Goal: Task Accomplishment & Management: Use online tool/utility

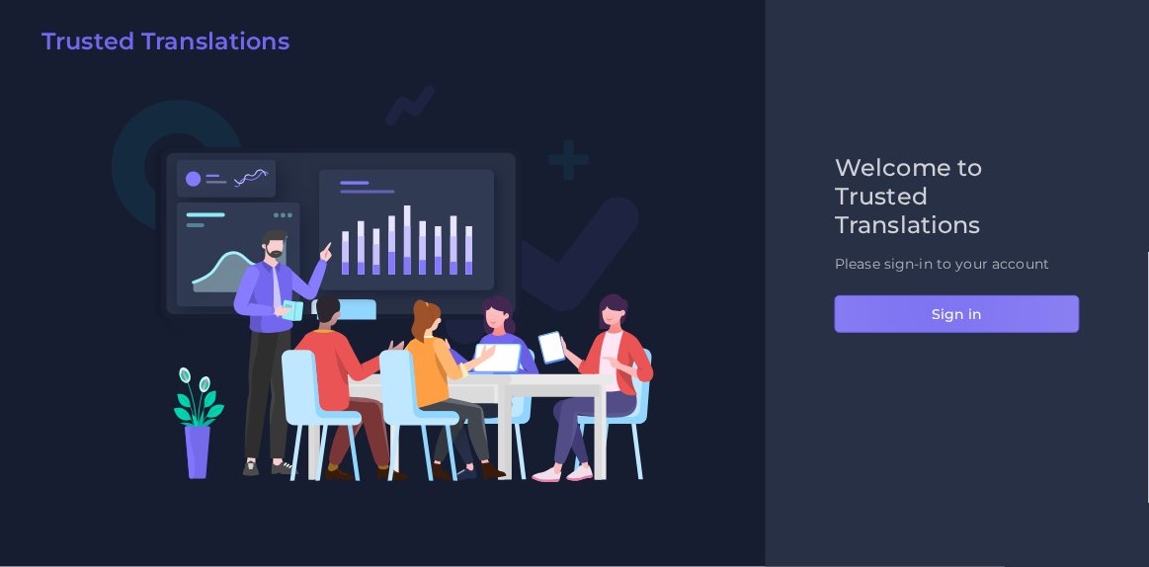
click at [932, 309] on button "Sign in" at bounding box center [957, 314] width 245 height 38
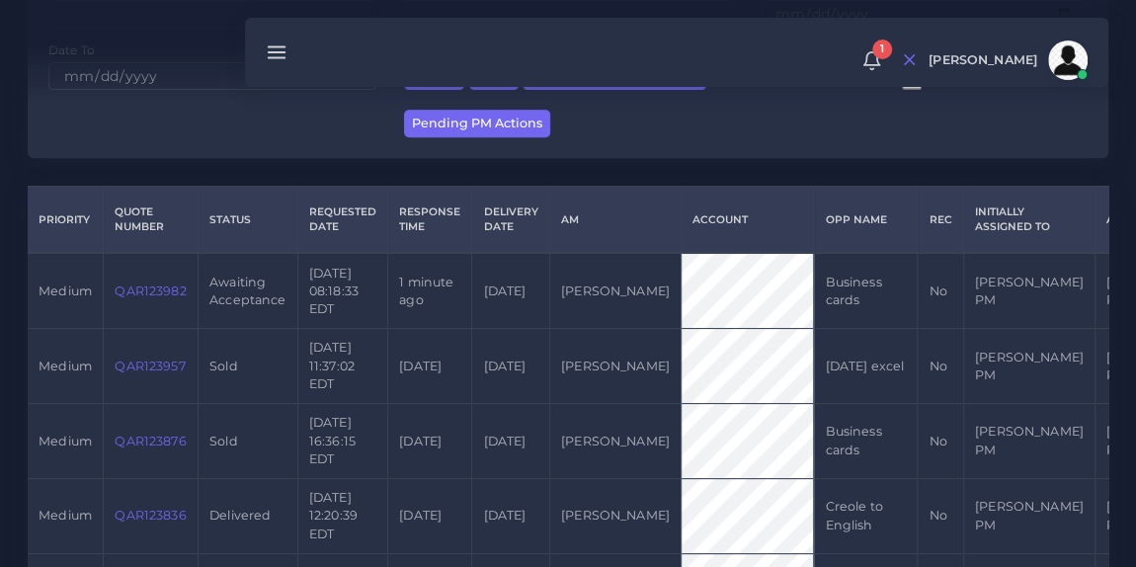
scroll to position [366, 0]
click at [159, 293] on link "QAR123982" at bounding box center [150, 291] width 71 height 15
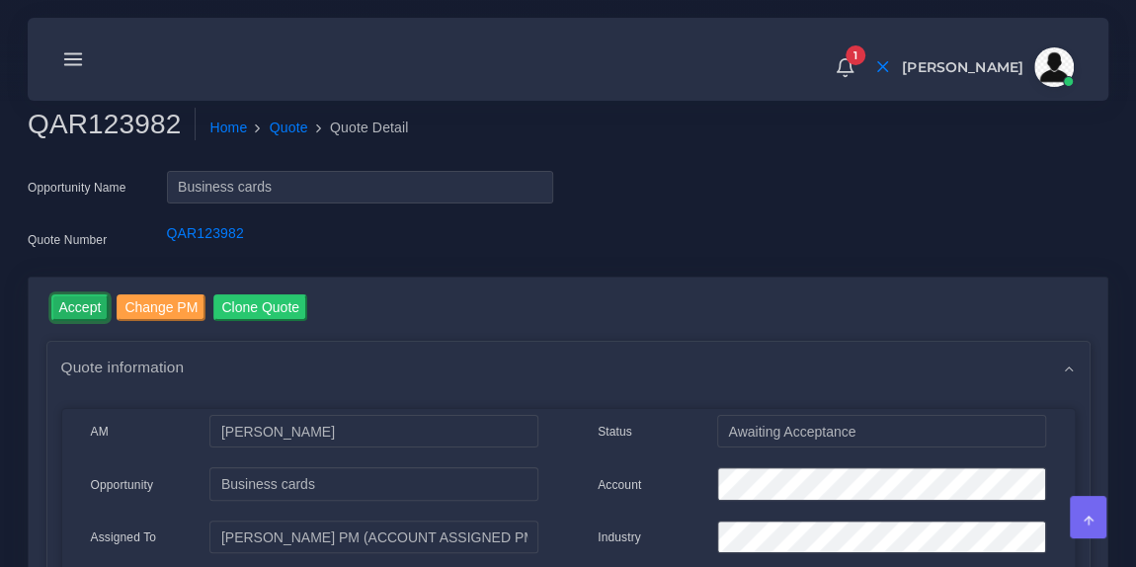
click at [66, 310] on input "Accept" at bounding box center [80, 307] width 58 height 27
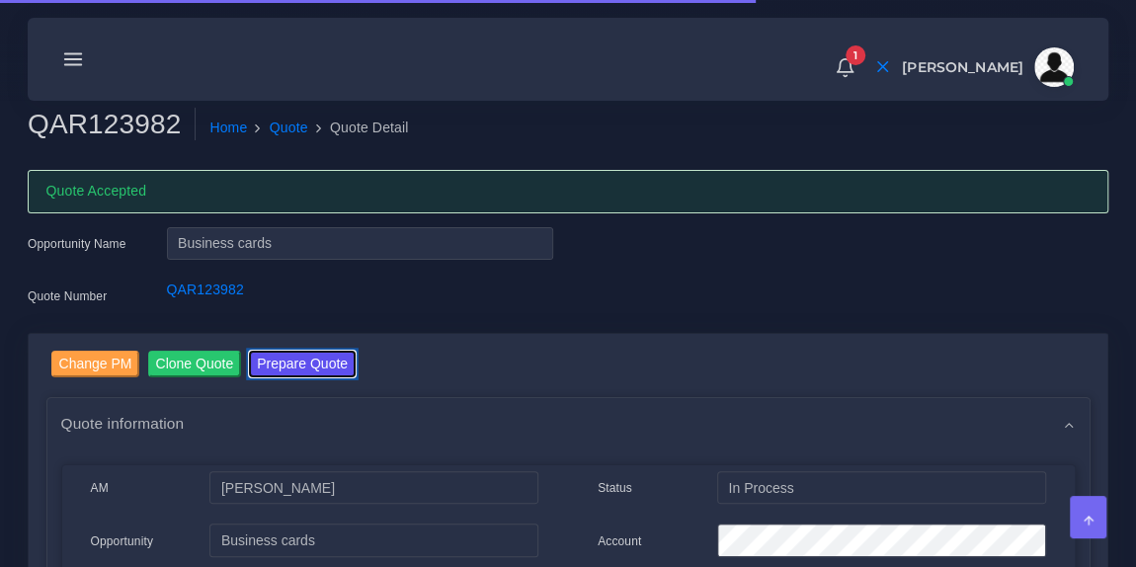
click at [334, 367] on button "Prepare Quote" at bounding box center [302, 364] width 107 height 27
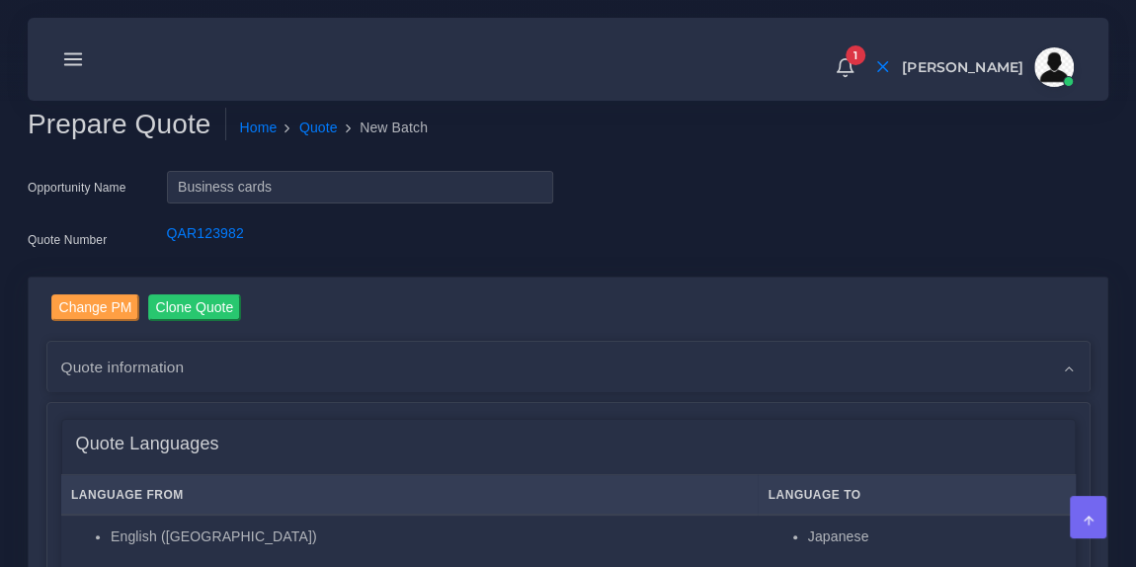
click at [67, 55] on icon at bounding box center [73, 59] width 22 height 22
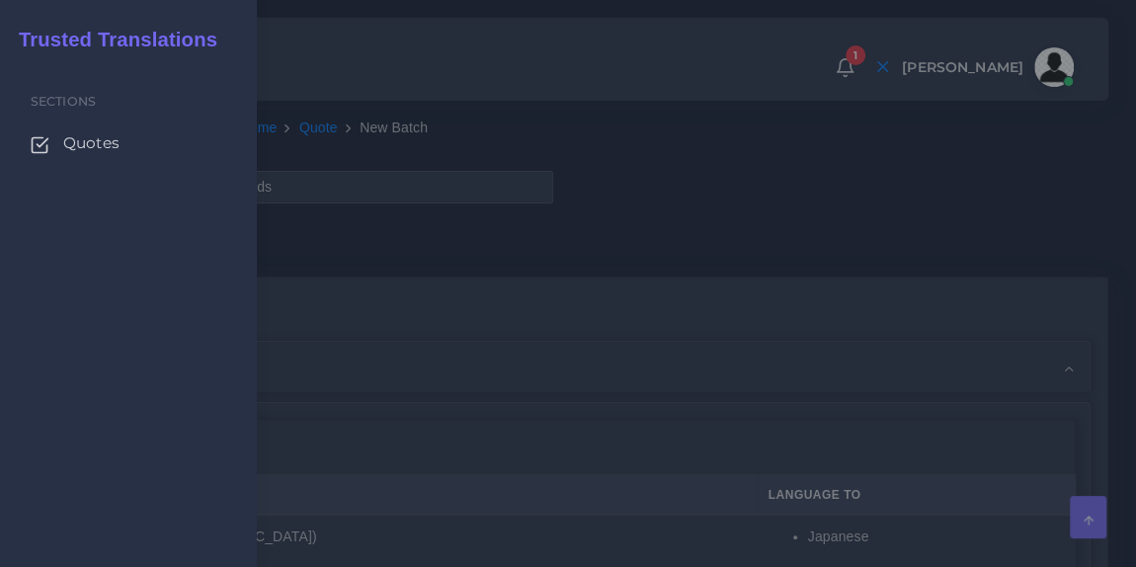
click at [85, 144] on span "Quotes" at bounding box center [91, 143] width 56 height 22
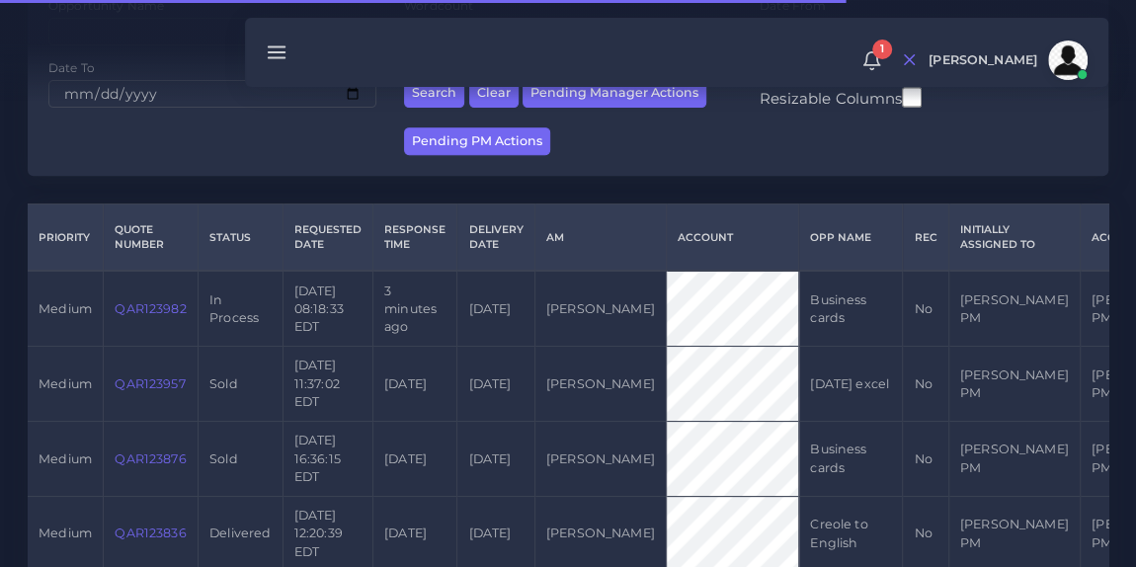
scroll to position [361, 0]
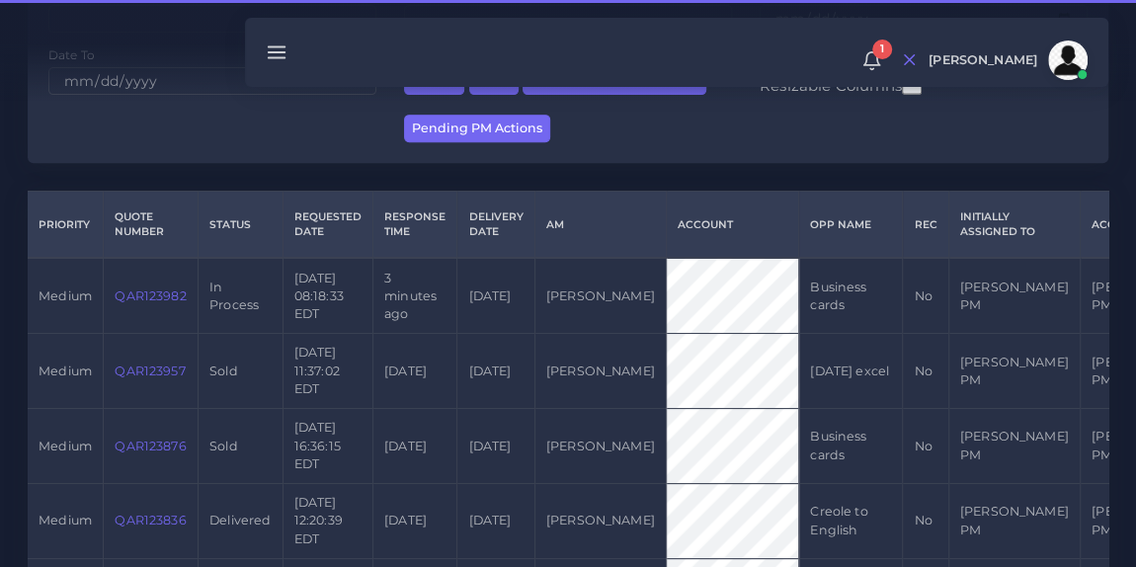
click at [147, 291] on link "QAR123982" at bounding box center [150, 296] width 71 height 15
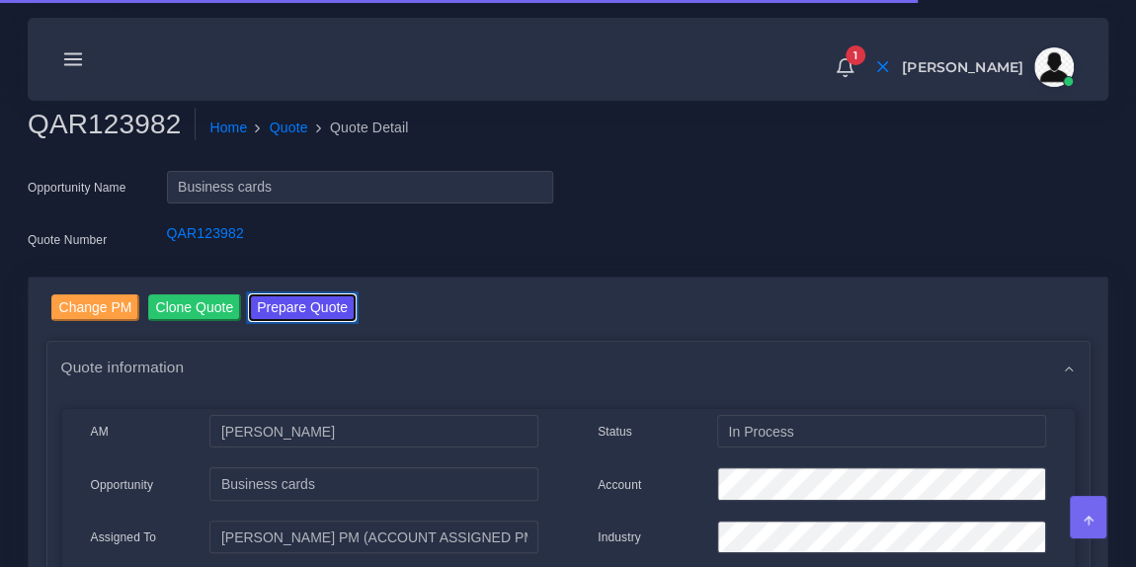
click at [306, 306] on button "Prepare Quote" at bounding box center [302, 307] width 107 height 27
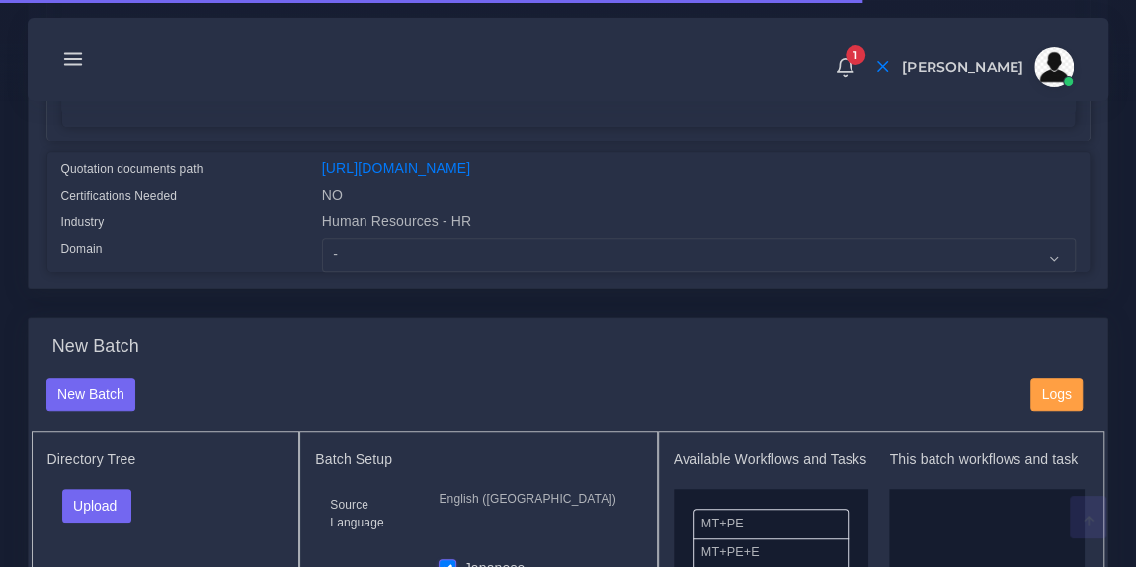
scroll to position [506, 0]
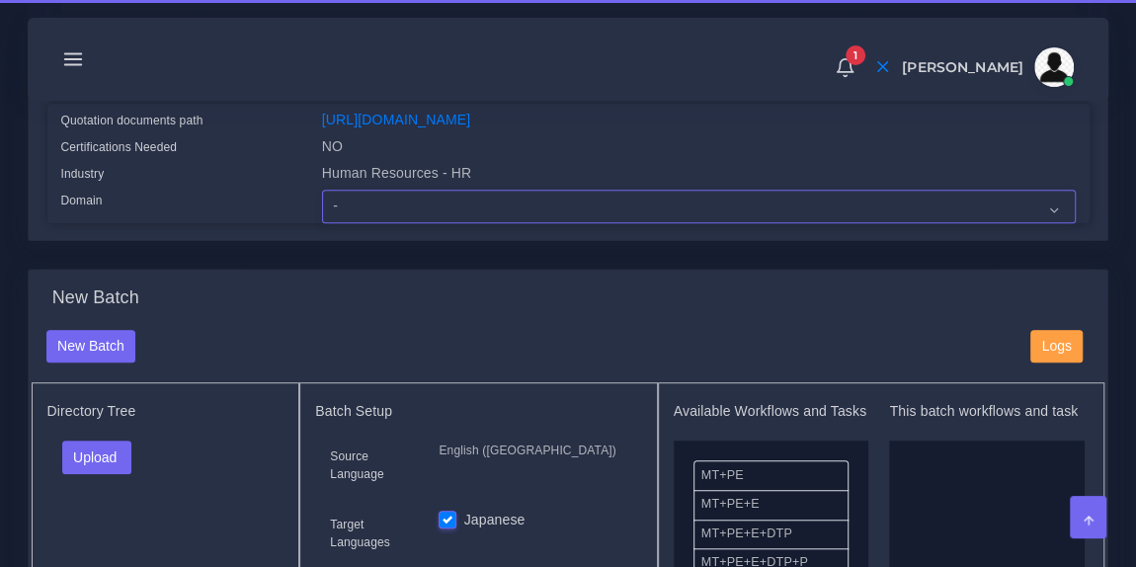
click at [356, 223] on select "- Advertising and Media Agriculture, Forestry and Fishing Architecture, Buildin…" at bounding box center [699, 207] width 754 height 34
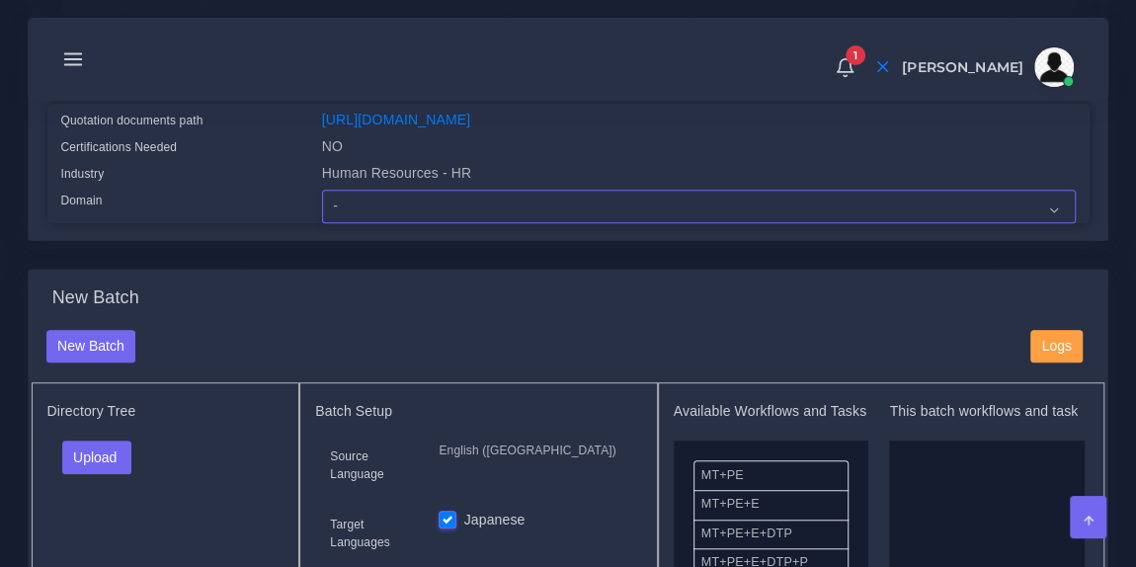
select select "Human Resources - HR"
click at [322, 203] on select "- Advertising and Media Agriculture, Forestry and Fishing Architecture, Buildin…" at bounding box center [699, 207] width 754 height 34
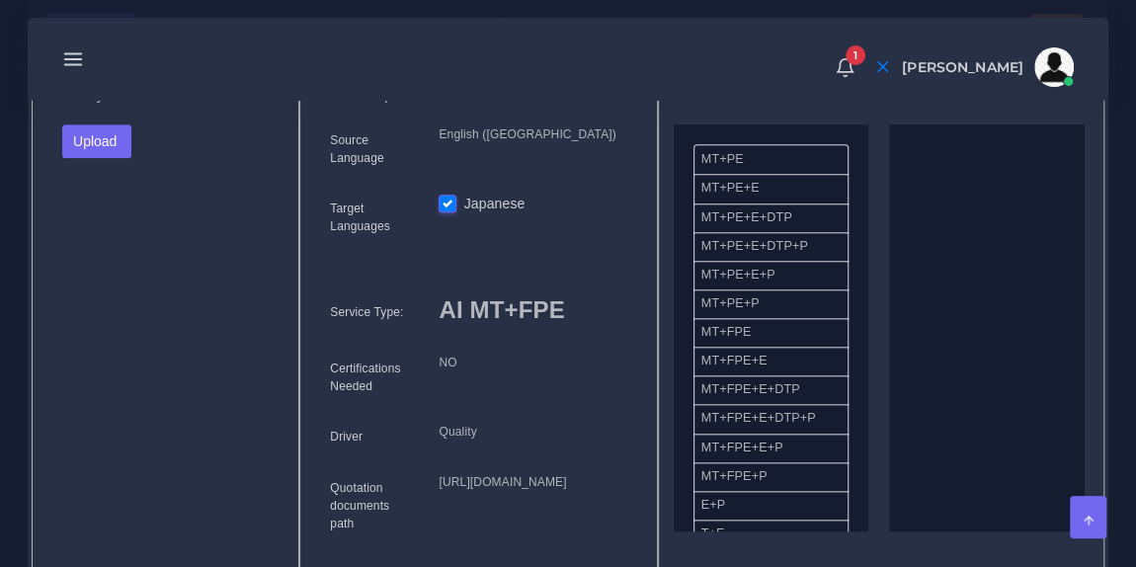
scroll to position [819, 0]
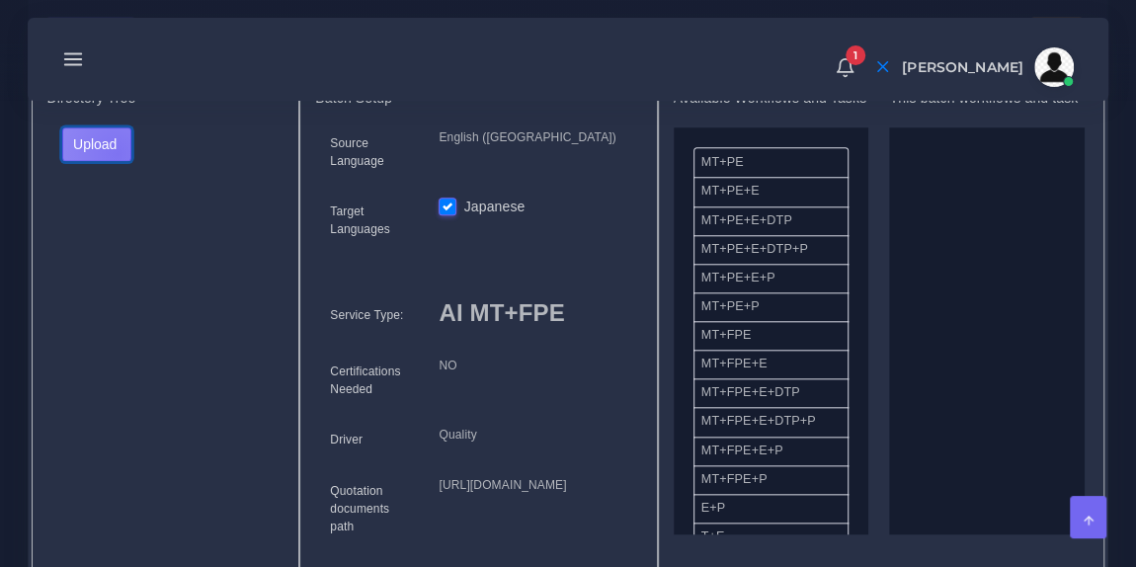
click at [116, 161] on button "Upload" at bounding box center [97, 144] width 70 height 34
click at [116, 230] on label "Files" at bounding box center [131, 218] width 136 height 25
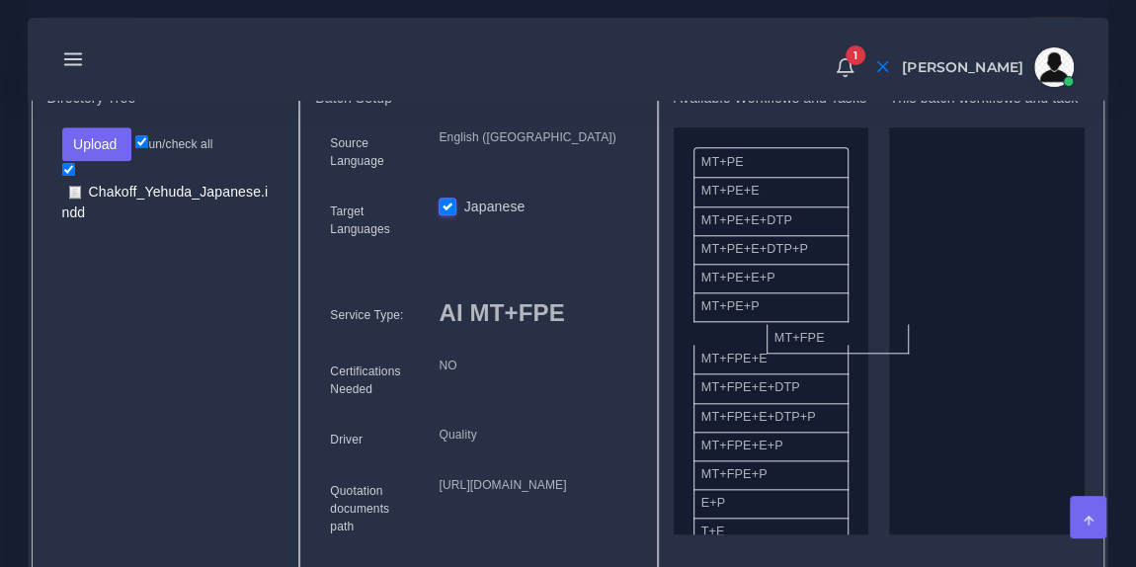
drag, startPoint x: 790, startPoint y: 357, endPoint x: 984, endPoint y: 282, distance: 208.7
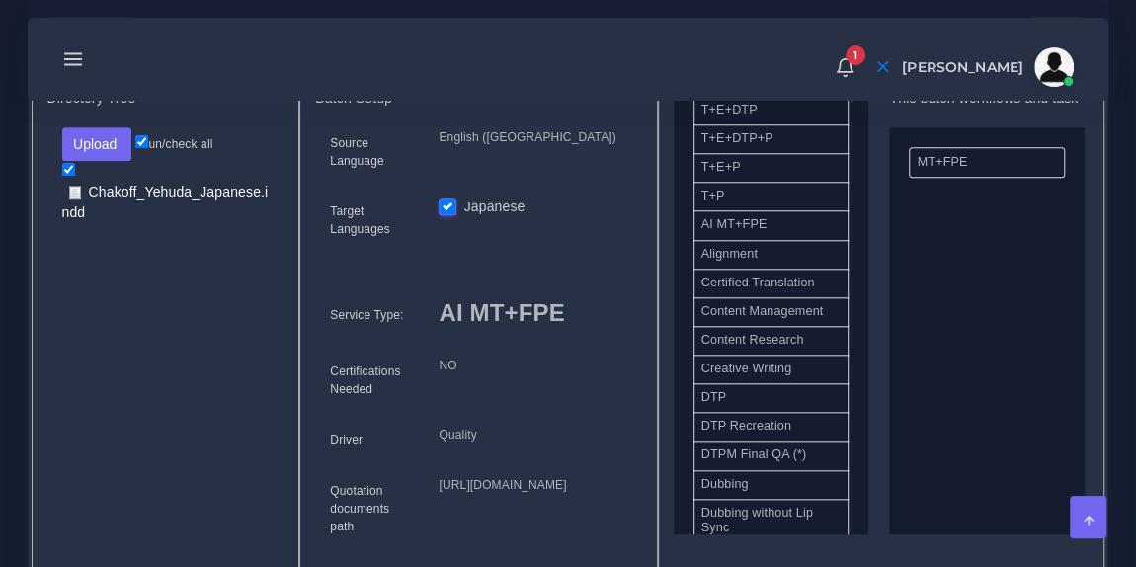
scroll to position [438, 0]
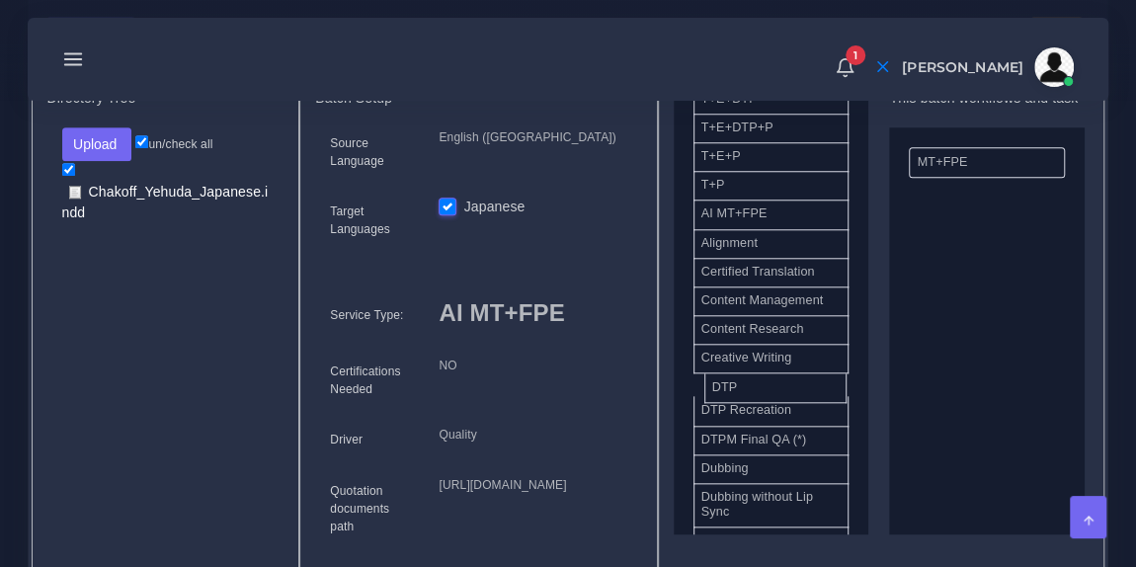
drag, startPoint x: 786, startPoint y: 411, endPoint x: 982, endPoint y: 277, distance: 238.2
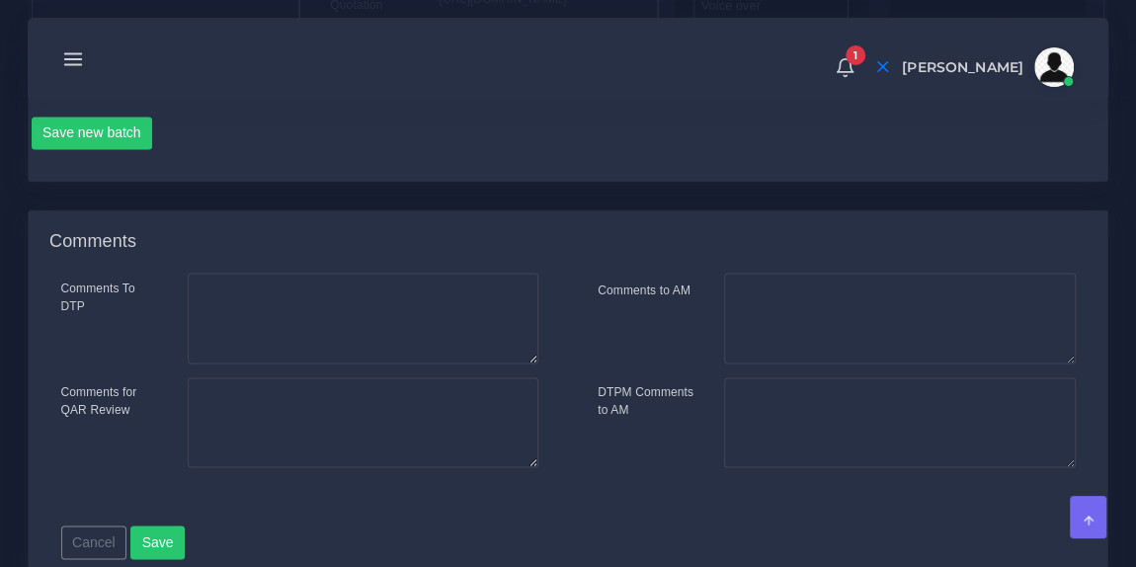
scroll to position [1299, 0]
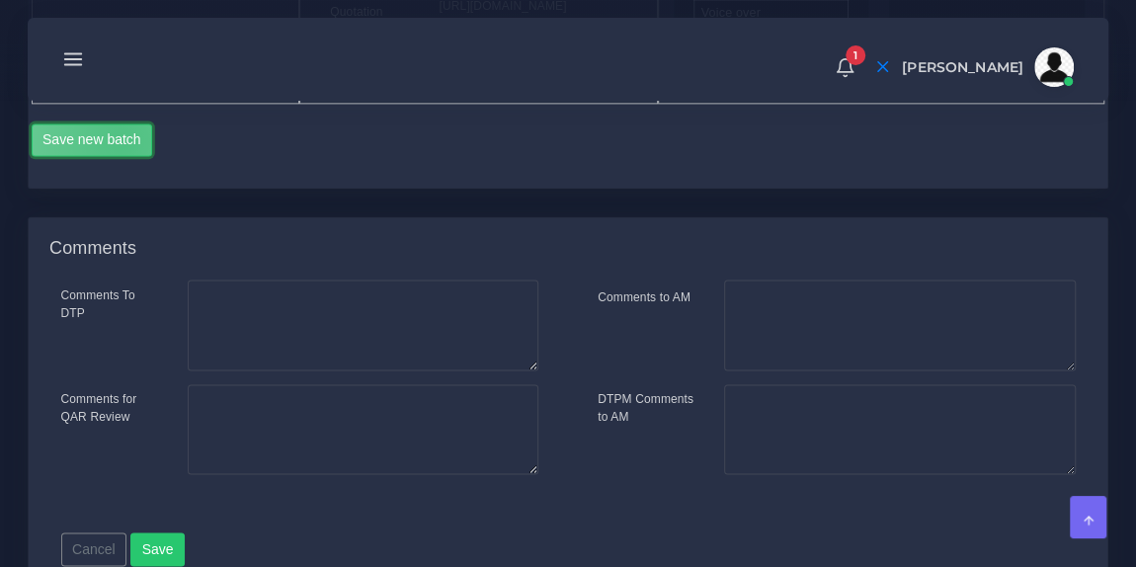
click at [123, 157] on button "Save new batch" at bounding box center [93, 141] width 122 height 34
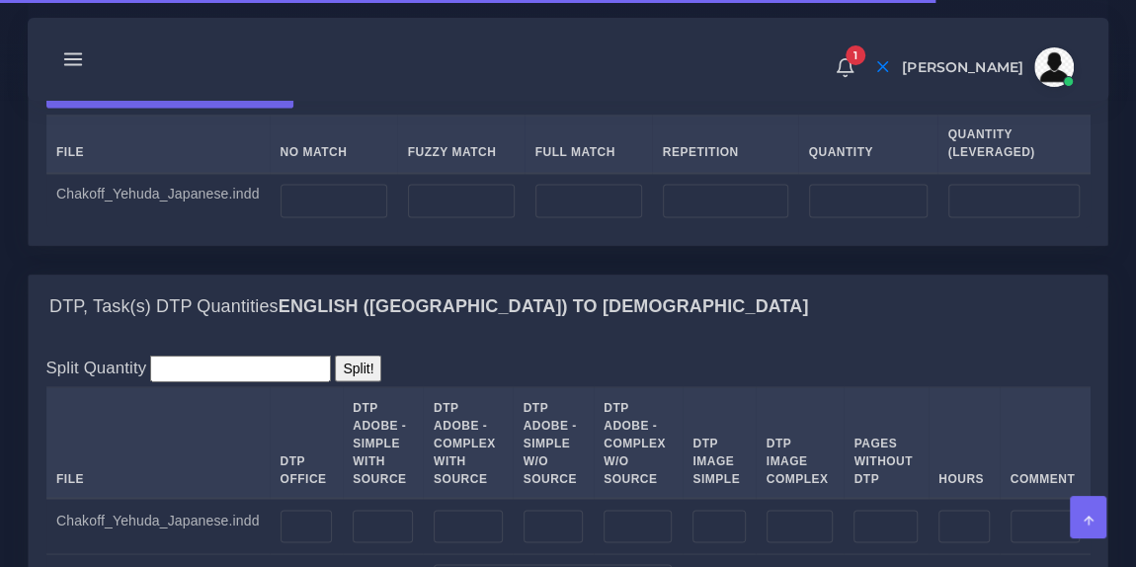
scroll to position [1569, 0]
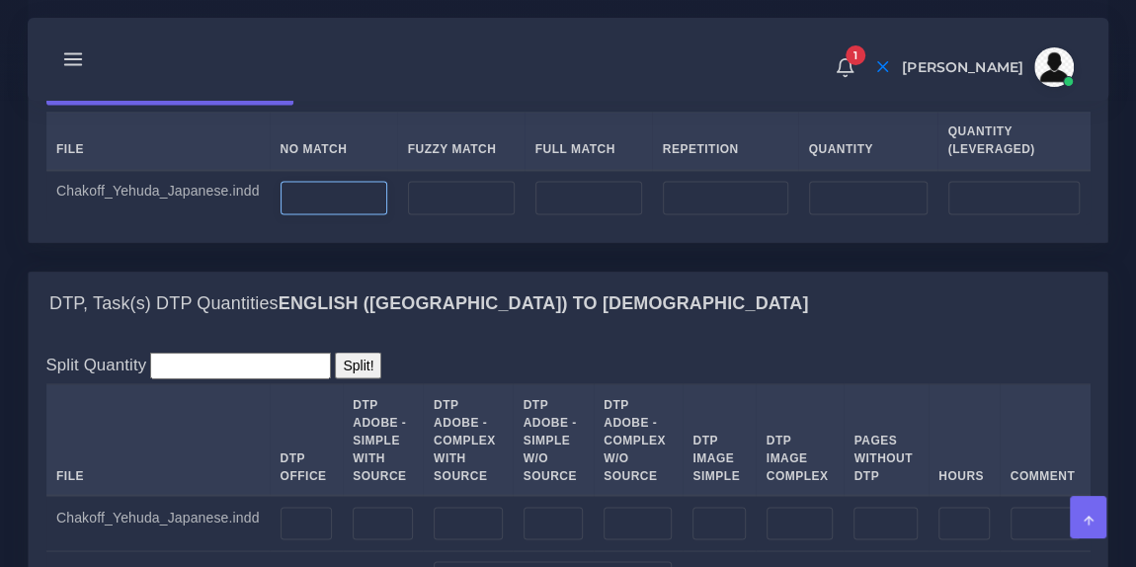
click at [302, 214] on input "number" at bounding box center [334, 198] width 107 height 34
type input "47"
click at [464, 191] on div "Upload WC from MemSource/Trados CSV File No Match Fuzzy Match Full Match Repeti…" at bounding box center [568, 150] width 1045 height 147
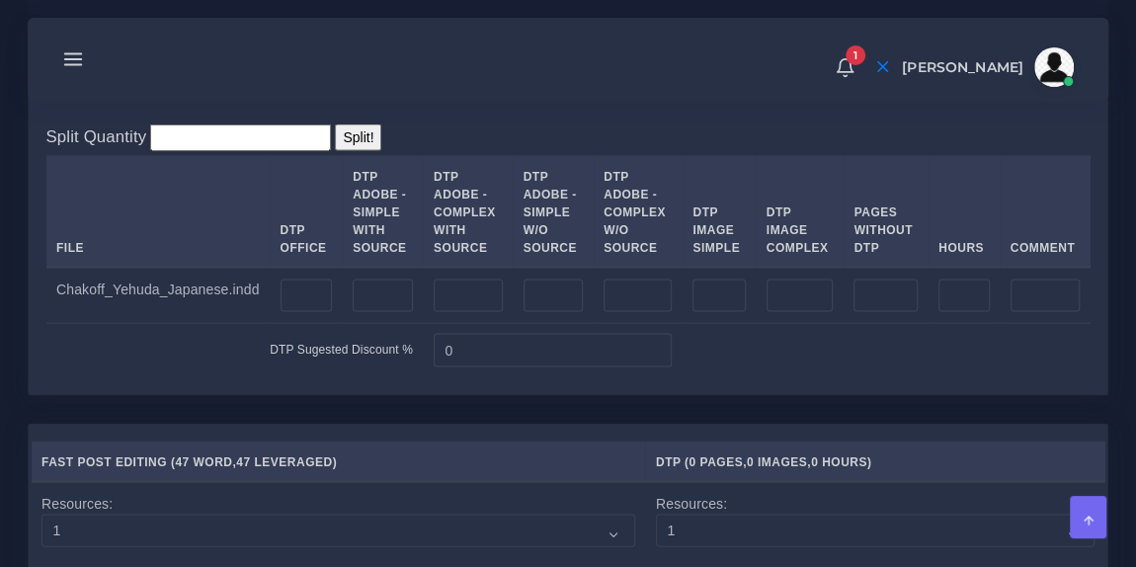
scroll to position [1800, 0]
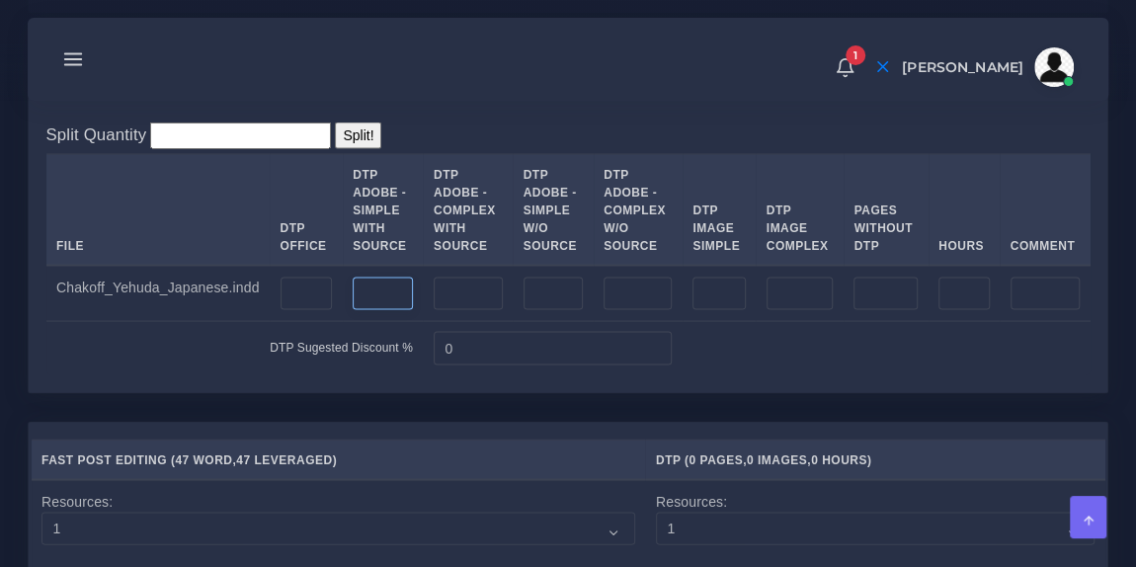
click at [366, 310] on input "number" at bounding box center [383, 294] width 60 height 34
type input "2"
click at [572, 105] on div "DTP, Task(s) DTP Quantities English (US) TO Japanese" at bounding box center [568, 73] width 1079 height 63
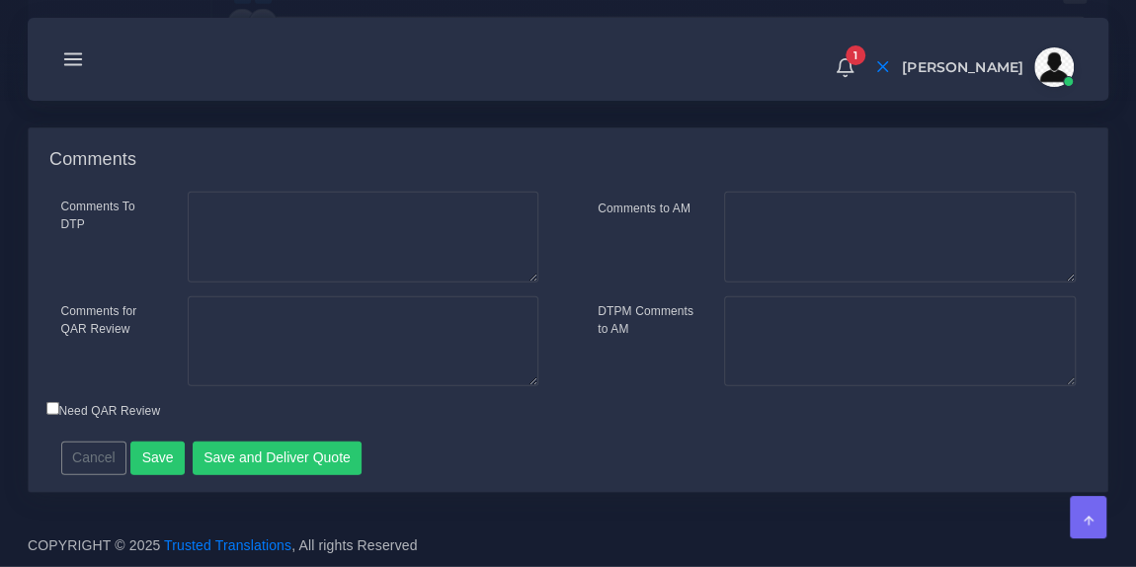
scroll to position [2751, 0]
click at [299, 448] on button "Save and Deliver Quote" at bounding box center [278, 459] width 170 height 34
click at [272, 454] on button "Save and Deliver Quote" at bounding box center [278, 459] width 170 height 34
click at [286, 446] on button "Save and Deliver Quote" at bounding box center [278, 459] width 170 height 34
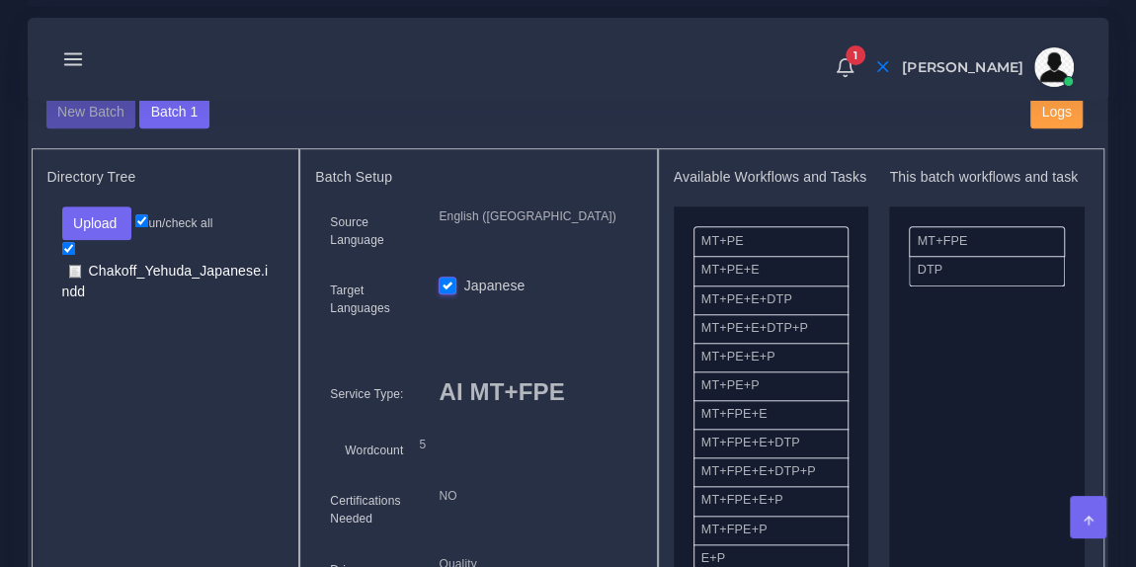
scroll to position [738, 0]
